Goal: Use online tool/utility: Utilize a website feature to perform a specific function

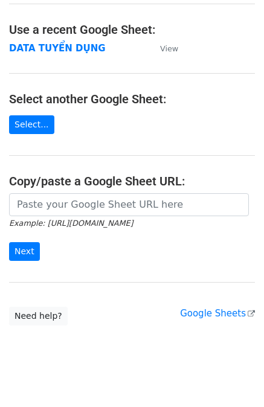
scroll to position [72, 0]
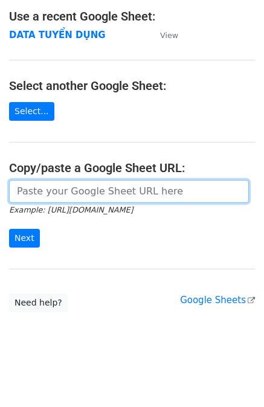
click at [94, 192] on input "url" at bounding box center [129, 191] width 240 height 23
paste input "https://docs.google.com/spreadsheets/d/1KZ7mIKUru3GcC_K2wVEfG_VsEb4I4bOScueJoPE…"
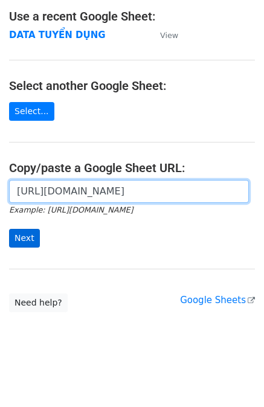
type input "https://docs.google.com/spreadsheets/d/1KZ7mIKUru3GcC_K2wVEfG_VsEb4I4bOScueJoPE…"
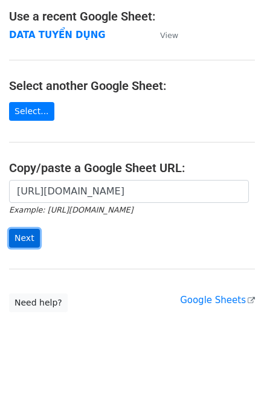
click at [15, 238] on input "Next" at bounding box center [24, 238] width 31 height 19
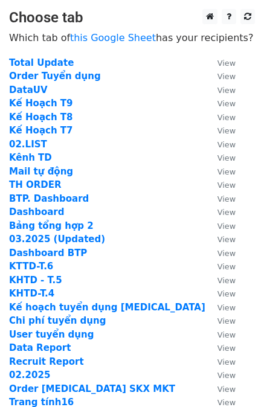
click at [2, 238] on main "Choose tab Which tab of this Google Sheet has your recipients? Total Update Vie…" at bounding box center [132, 268] width 264 height 519
click at [27, 173] on strong "Mail tự động" at bounding box center [41, 171] width 64 height 11
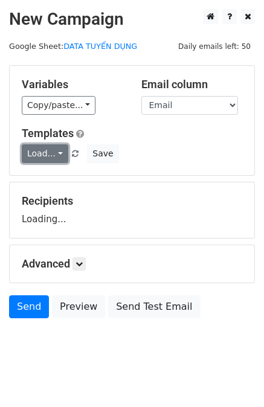
click at [45, 150] on link "Load..." at bounding box center [45, 153] width 47 height 19
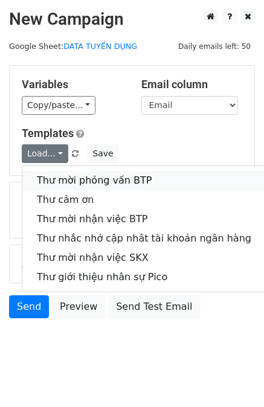
click at [58, 182] on link "Thư mời phỏng vấn BTP" at bounding box center [144, 180] width 244 height 19
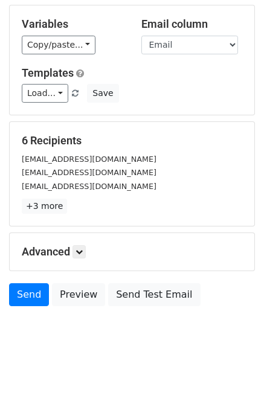
scroll to position [60, 0]
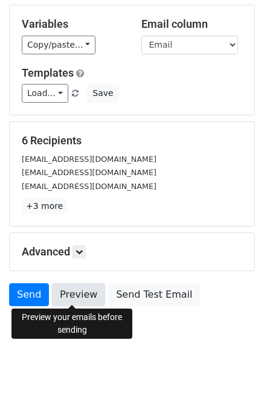
click at [73, 297] on link "Preview" at bounding box center [78, 294] width 53 height 23
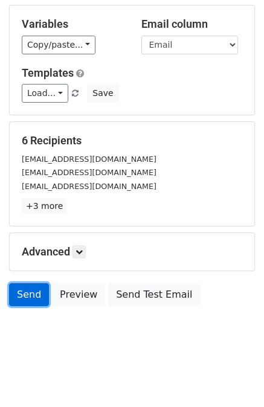
click at [28, 295] on link "Send" at bounding box center [29, 294] width 40 height 23
